Goal: Communication & Community: Answer question/provide support

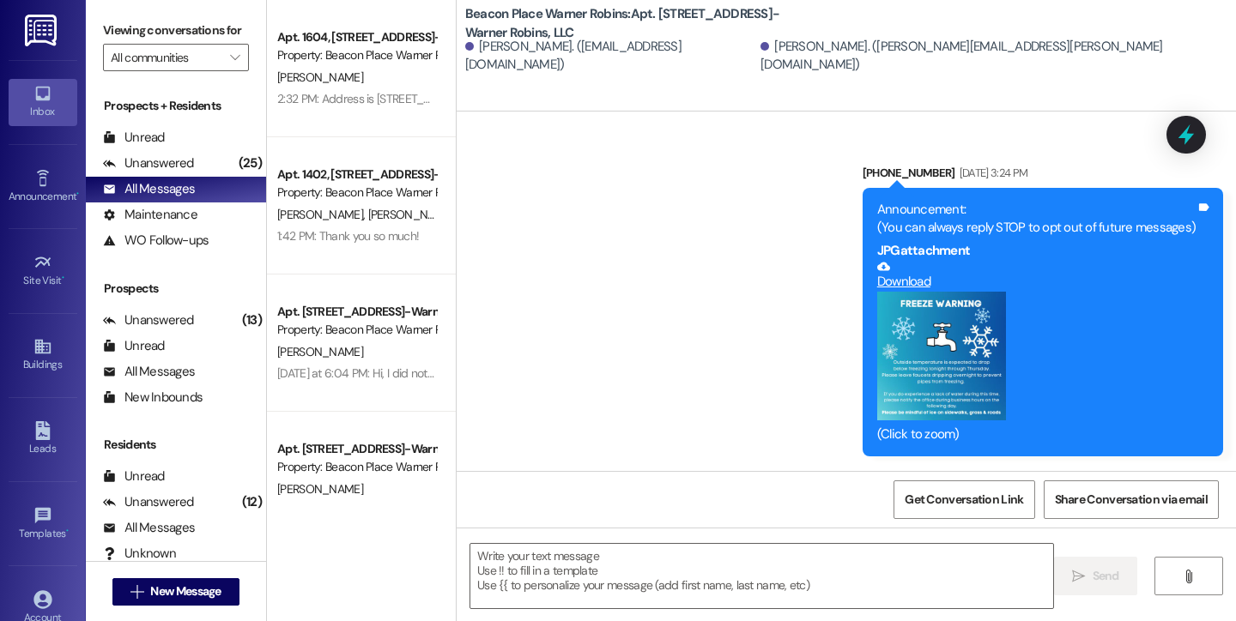
scroll to position [14968, 0]
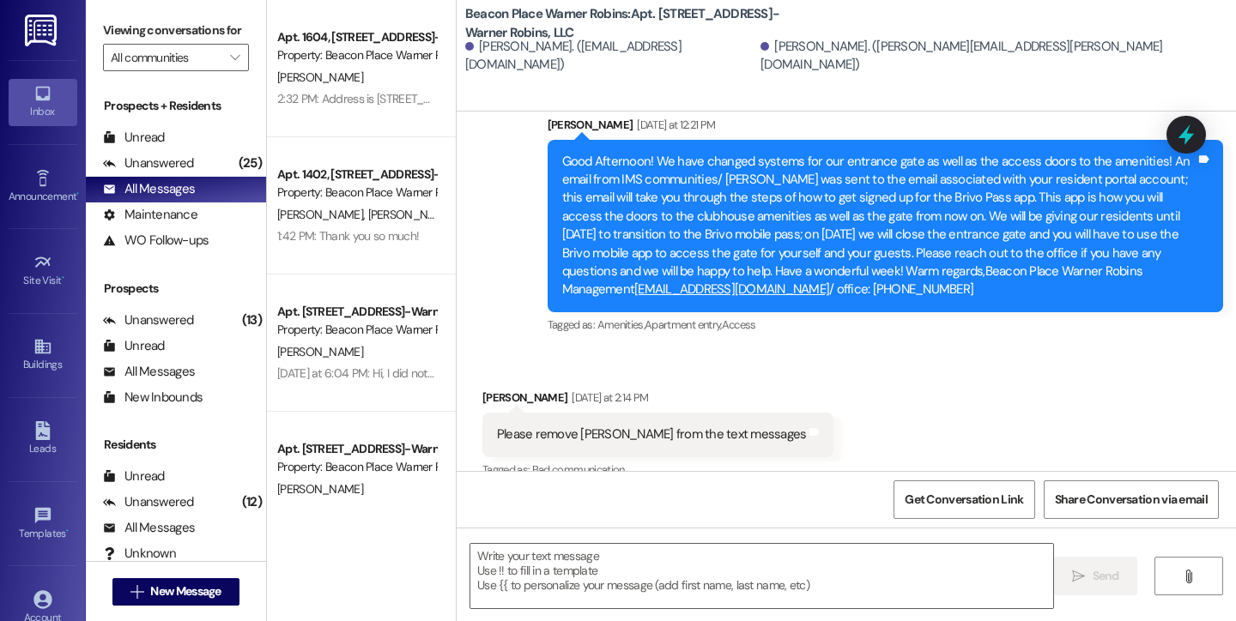
click at [136, 142] on div "Prospects + Residents Unread (0) Unread: Any message you haven't read yet will …" at bounding box center [176, 175] width 180 height 156
click at [139, 147] on div "Unread" at bounding box center [134, 138] width 62 height 18
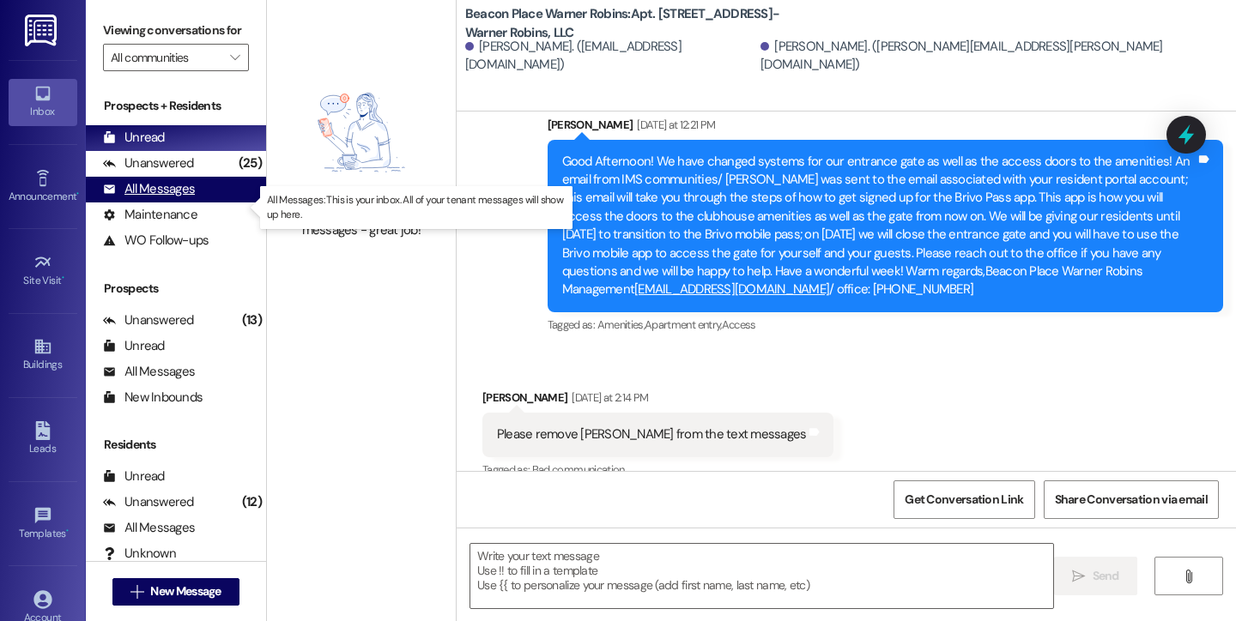
click at [173, 197] on div "All Messages (undefined)" at bounding box center [176, 190] width 180 height 26
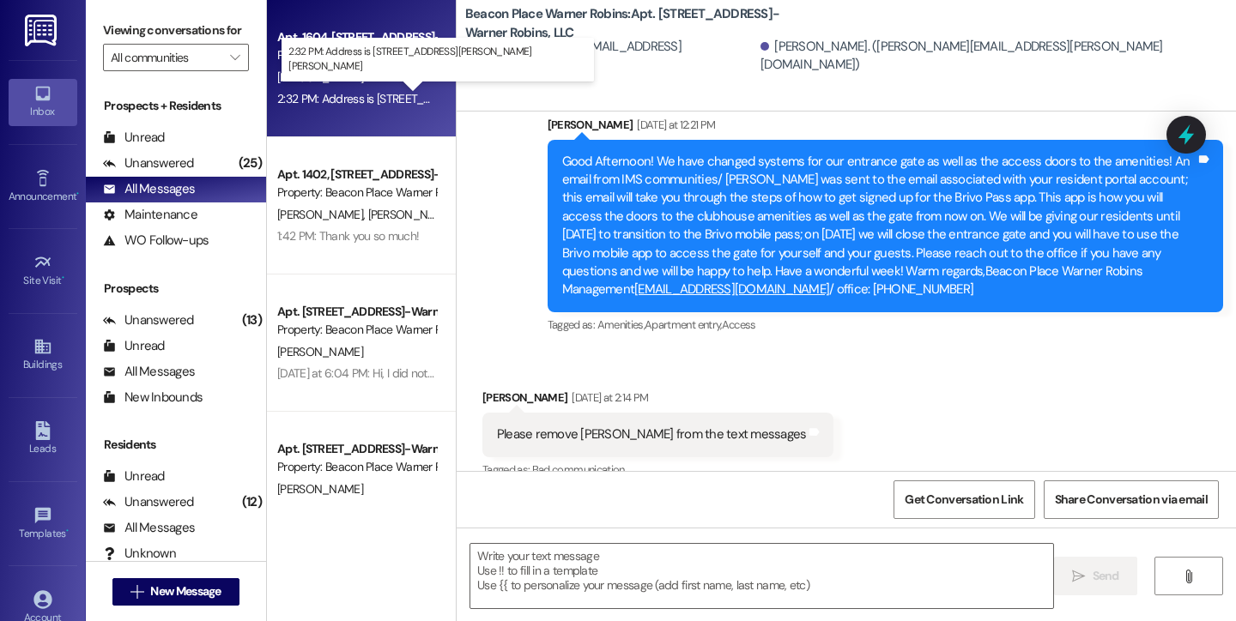
click at [392, 94] on div "2:32 PM: Address is [STREET_ADDRESS][PERSON_NAME][PERSON_NAME] 2:32 PM: Address…" at bounding box center [461, 98] width 369 height 15
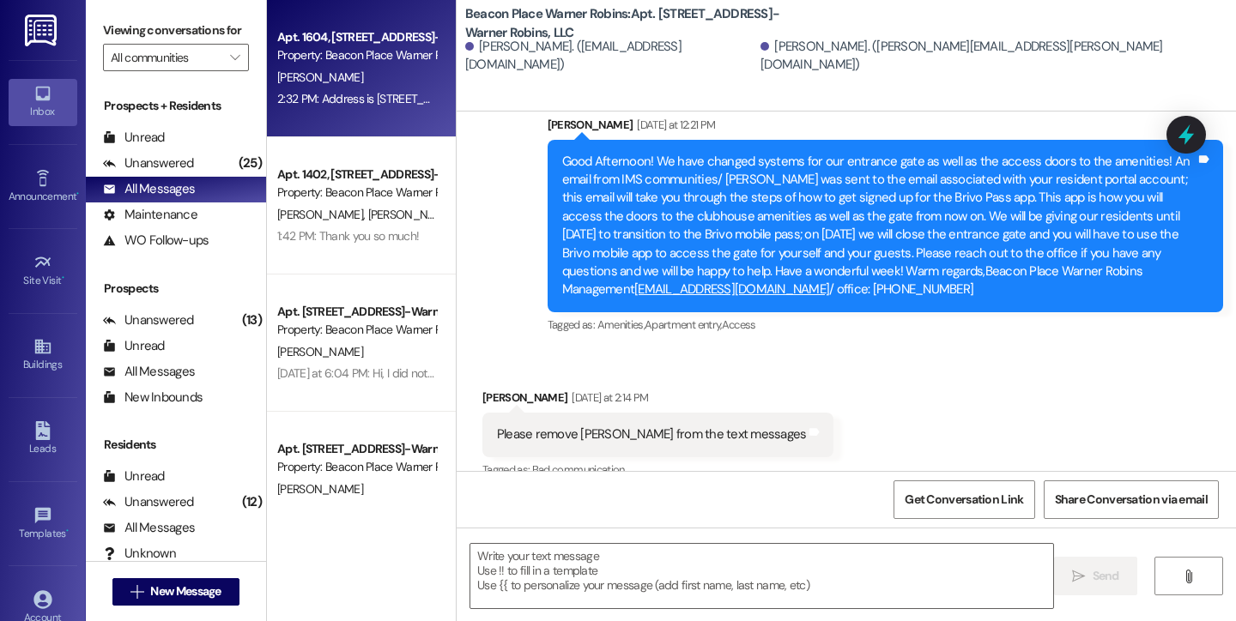
scroll to position [1002, 0]
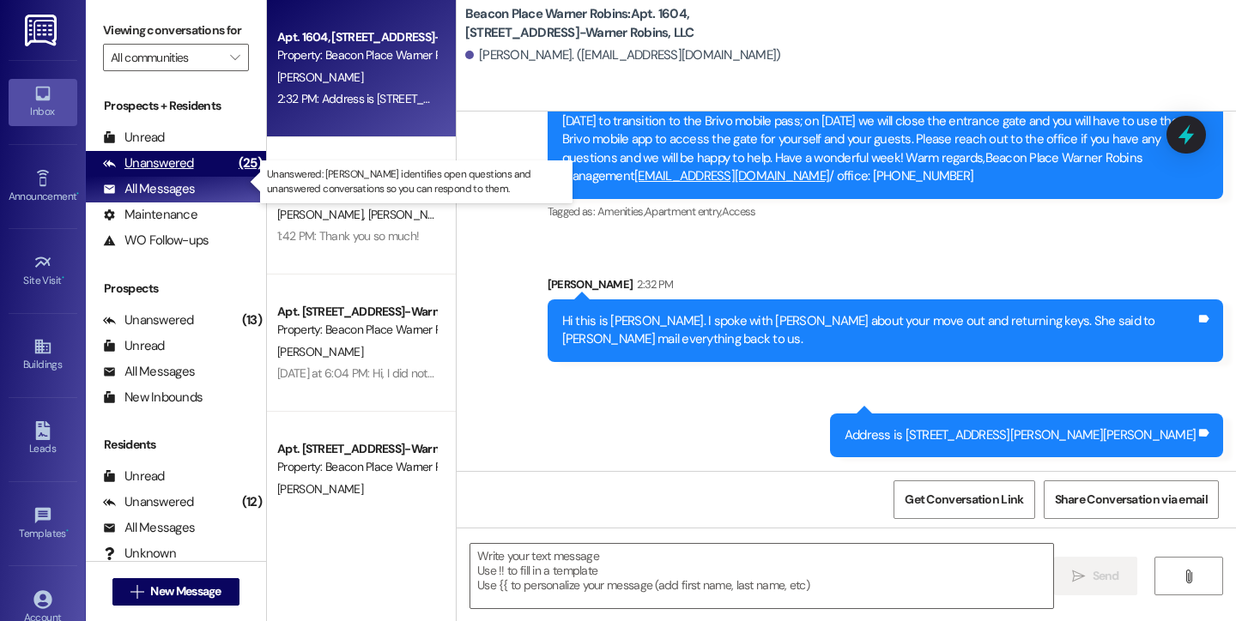
click at [149, 172] on div "Unanswered" at bounding box center [148, 163] width 91 height 18
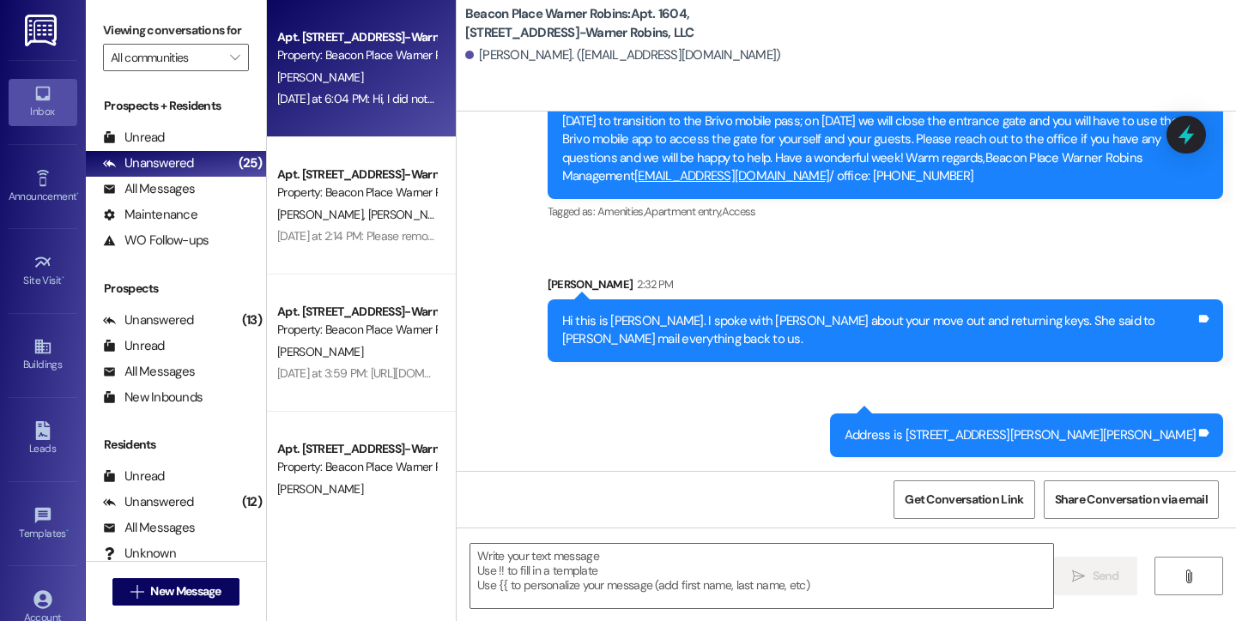
click at [335, 82] on div "[PERSON_NAME]" at bounding box center [356, 77] width 162 height 21
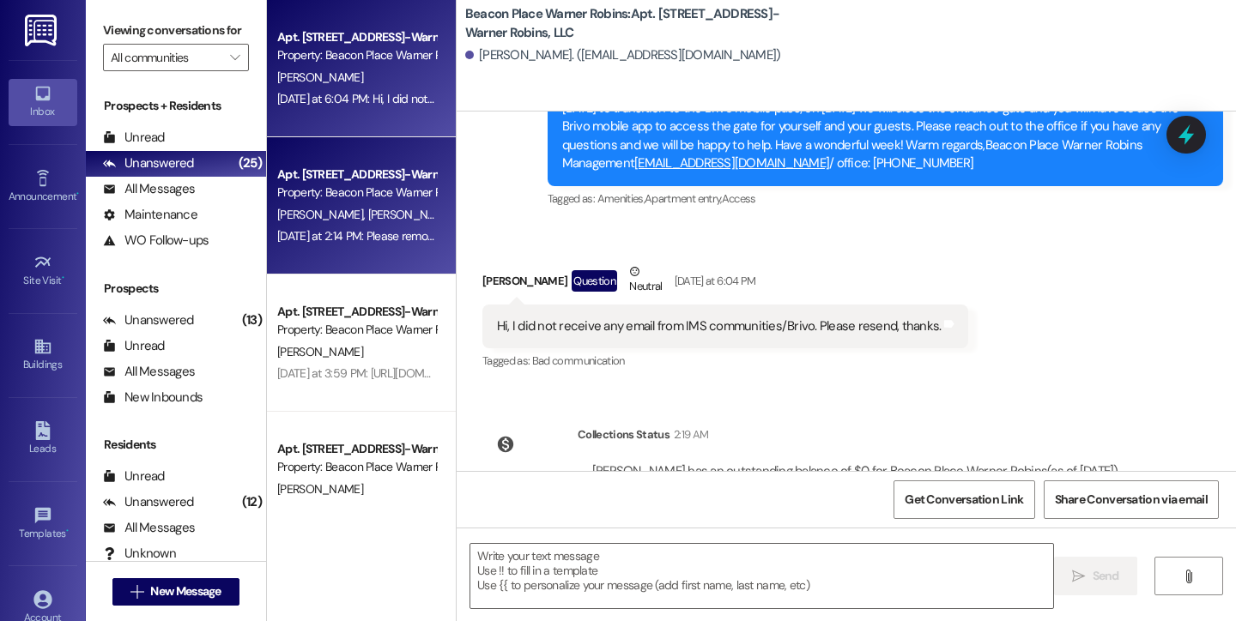
click at [329, 184] on div "Property: Beacon Place Warner Robins" at bounding box center [356, 193] width 159 height 18
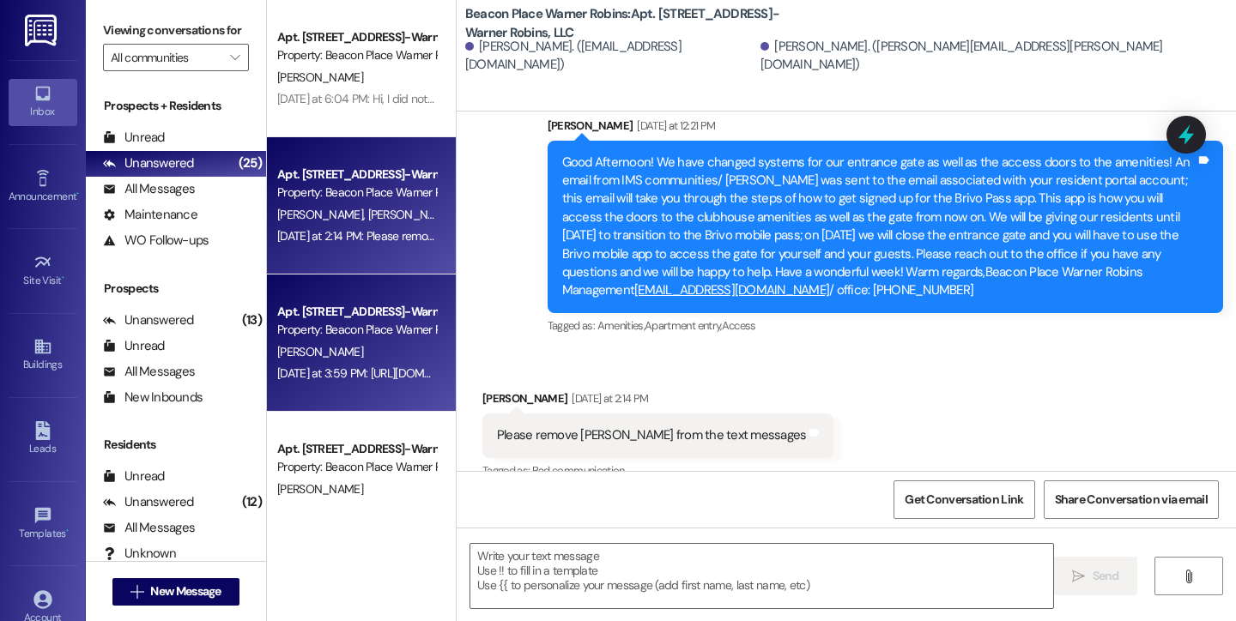
scroll to position [14968, 0]
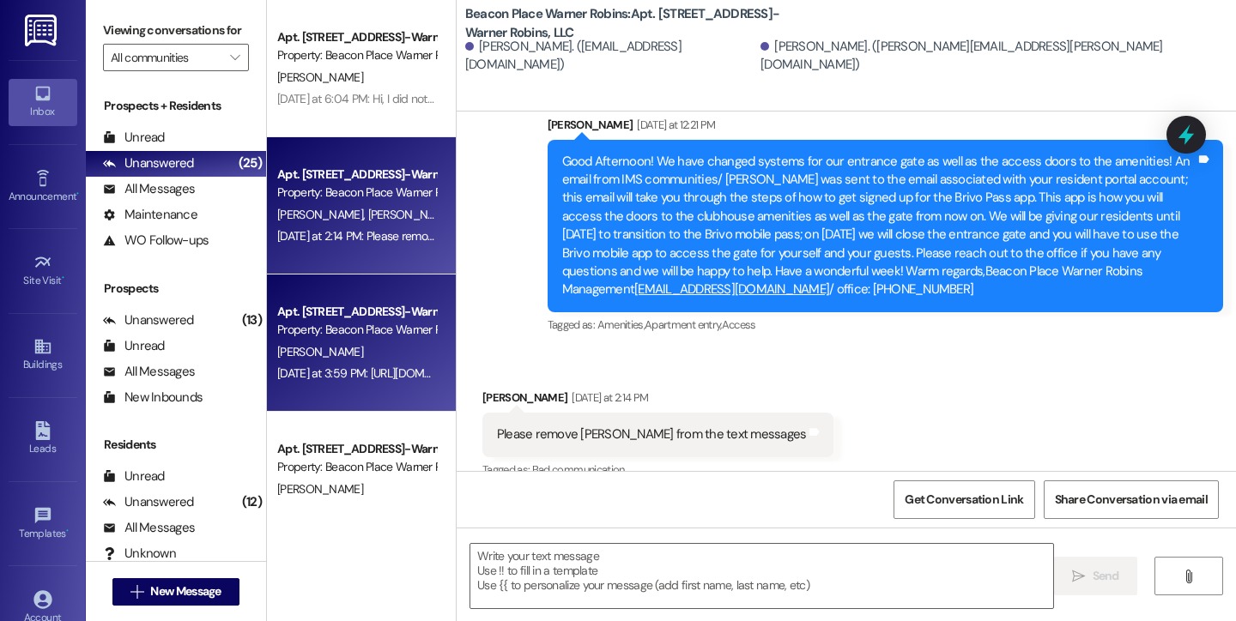
click at [330, 366] on div "[DATE] at 3:59 PM: [URL][DOMAIN_NAME] [DATE] at 3:59 PM: [URL][DOMAIN_NAME]" at bounding box center [379, 373] width 205 height 15
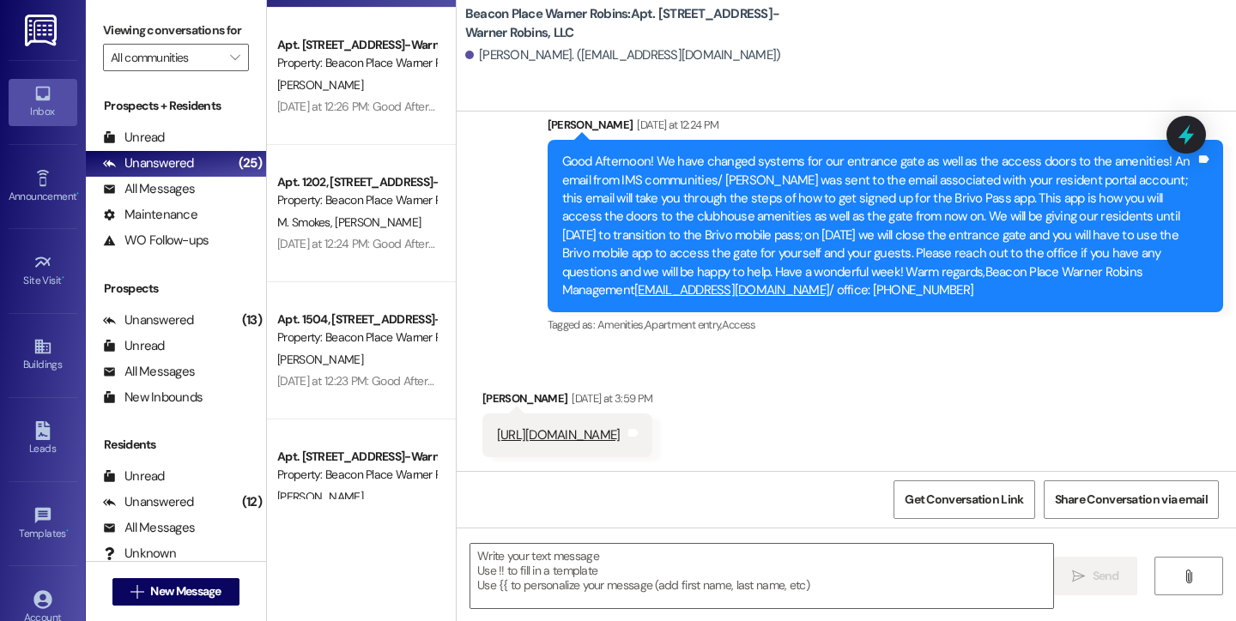
scroll to position [405, 0]
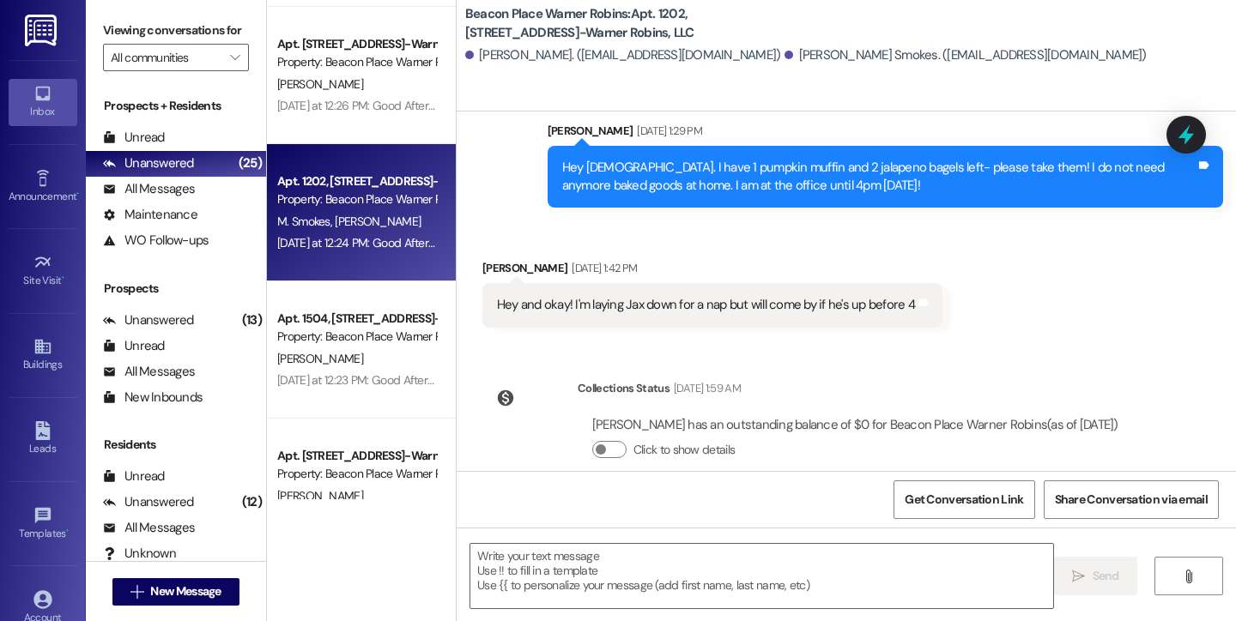
scroll to position [6097, 0]
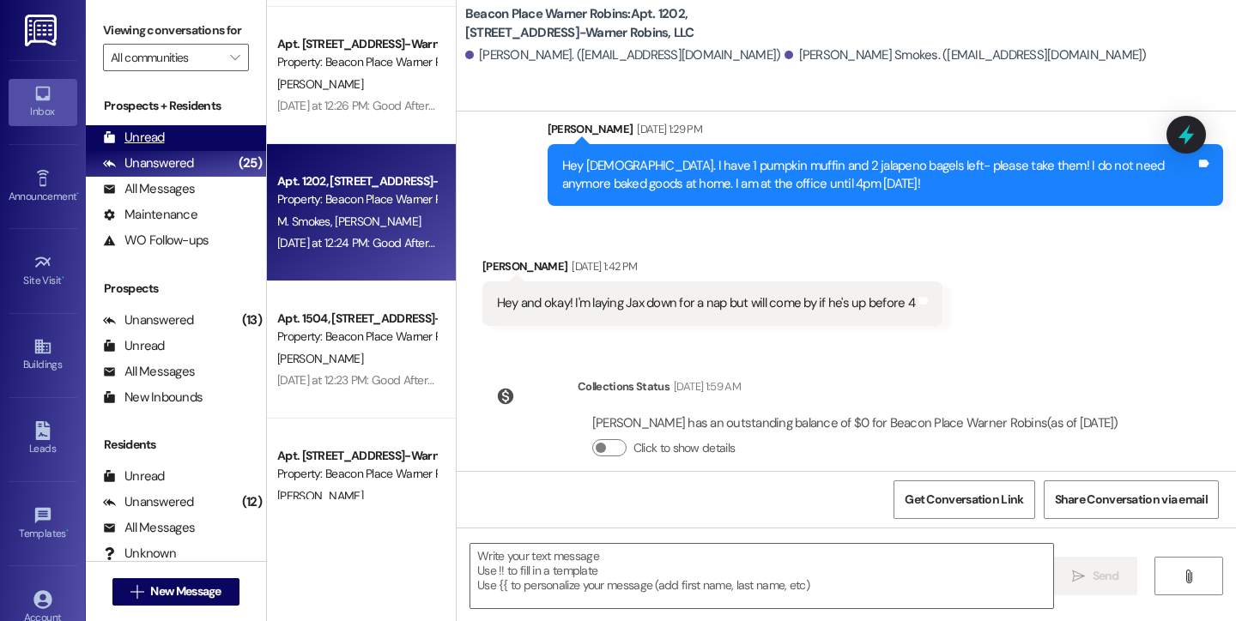
click at [135, 147] on div "Unread" at bounding box center [134, 138] width 62 height 18
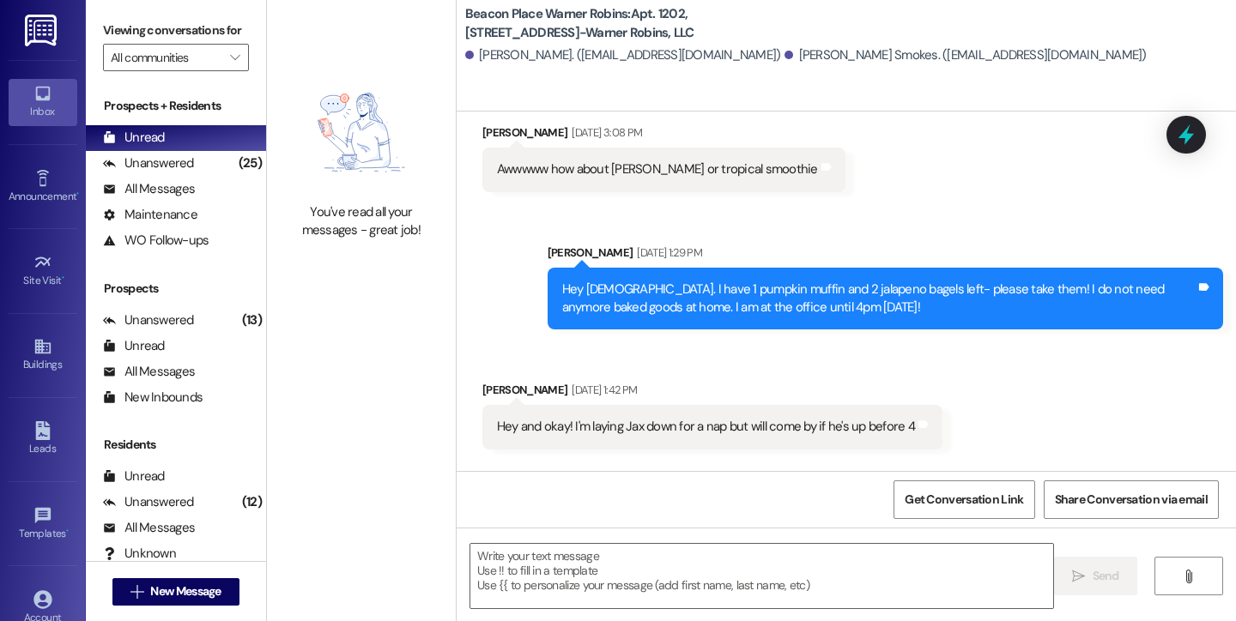
scroll to position [5945, 0]
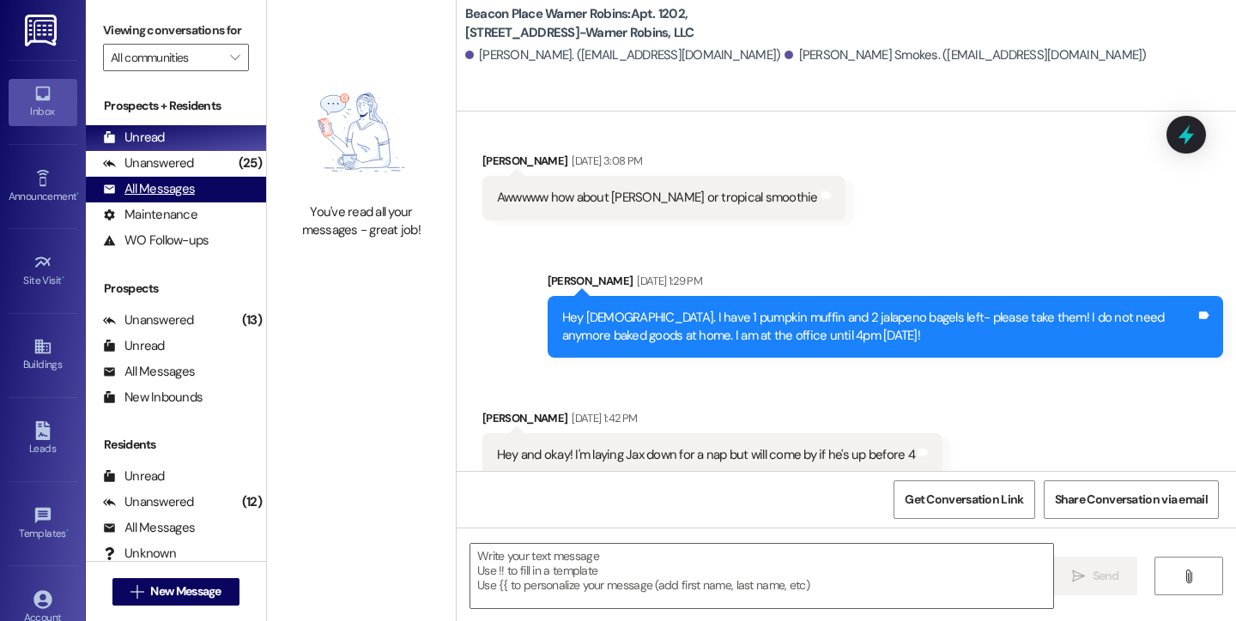
click at [141, 198] on div "All Messages" at bounding box center [149, 189] width 92 height 18
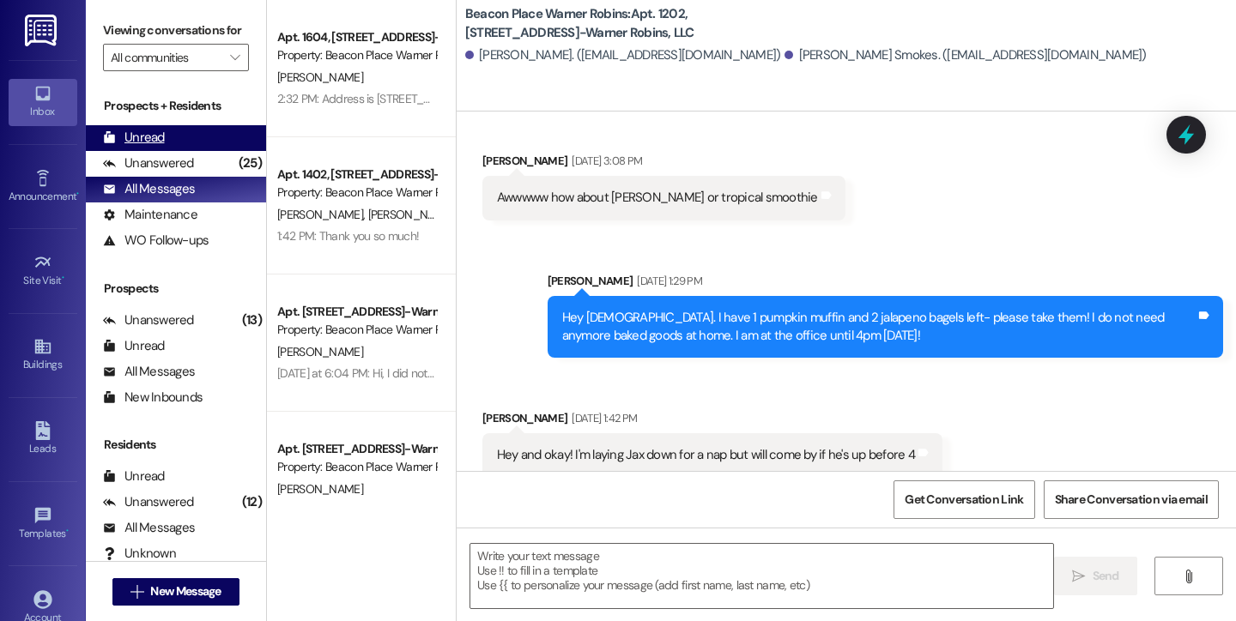
click at [140, 147] on div "Unread" at bounding box center [134, 138] width 62 height 18
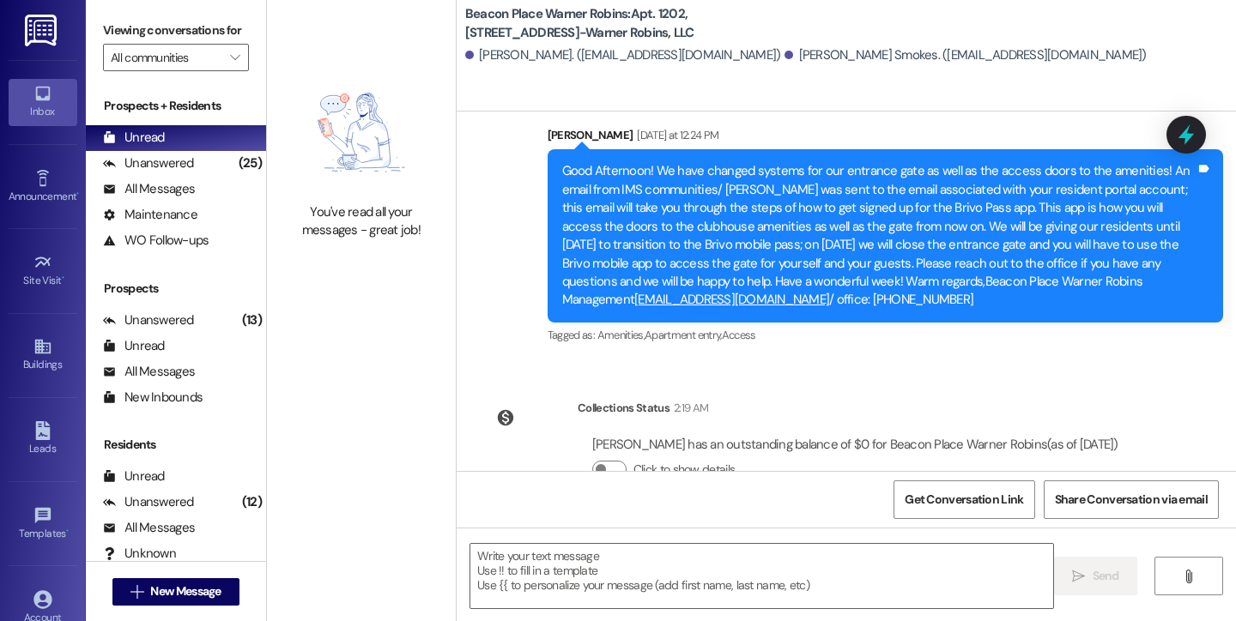
scroll to position [6535, 0]
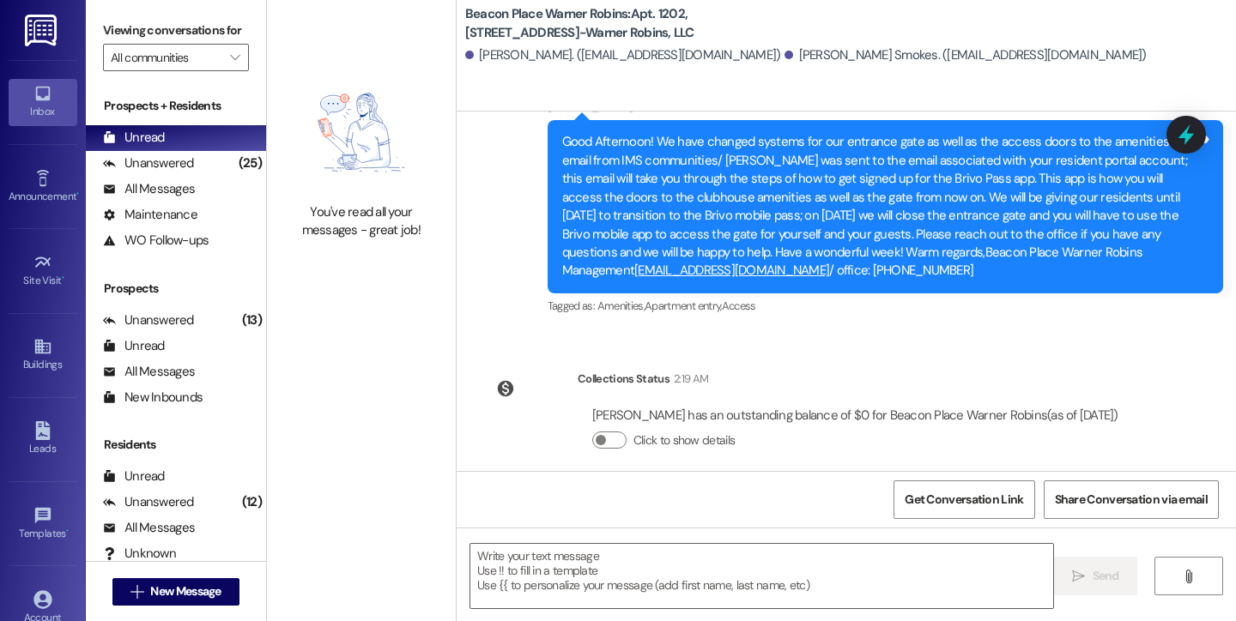
click at [27, 114] on div "Inbox" at bounding box center [43, 111] width 86 height 17
